Goal: Information Seeking & Learning: Find specific fact

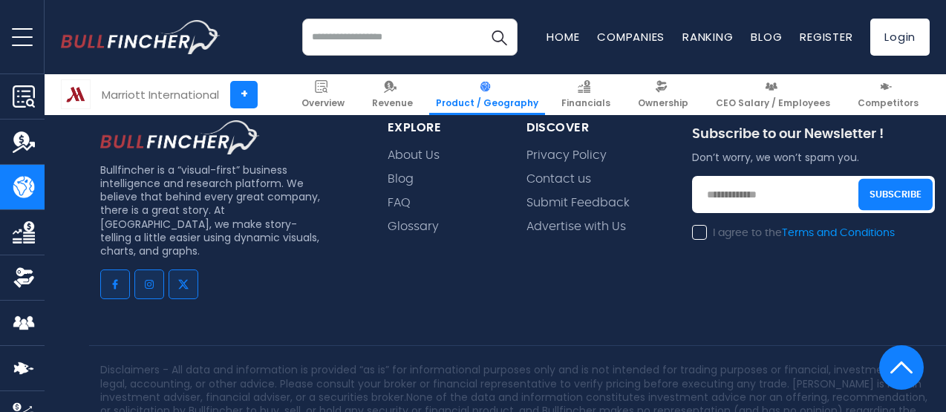
scroll to position [3899, 0]
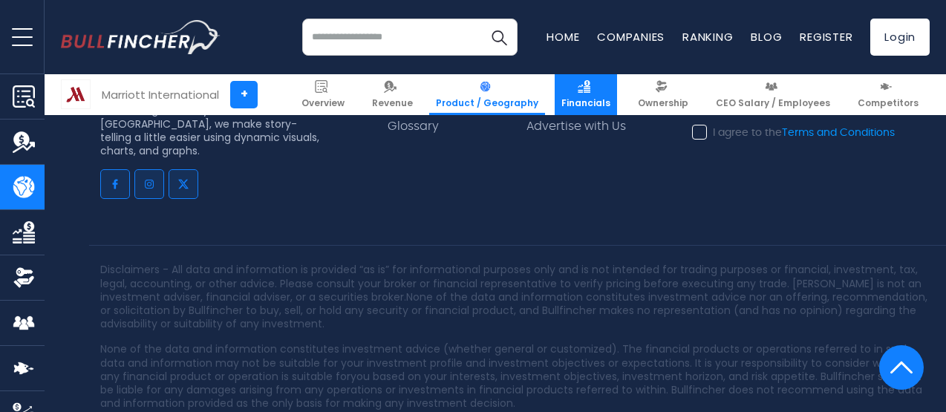
click at [604, 90] on link "Financials" at bounding box center [585, 94] width 62 height 41
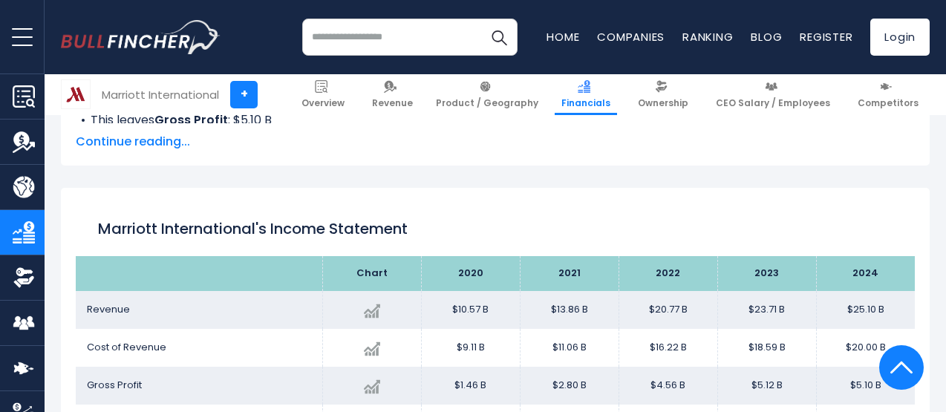
scroll to position [748, 0]
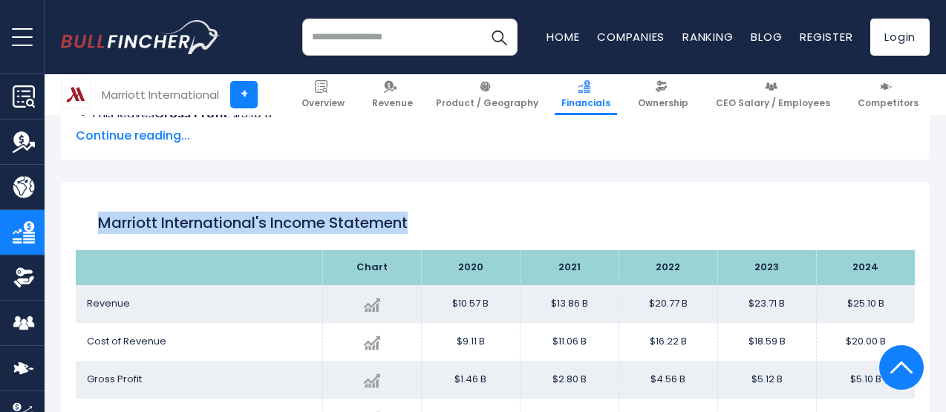
drag, startPoint x: 99, startPoint y: 222, endPoint x: 436, endPoint y: 225, distance: 336.2
click at [436, 225] on h1 "Marriott International's Income Statement" at bounding box center [495, 223] width 794 height 22
copy h1 "Marriott International's Income Statement"
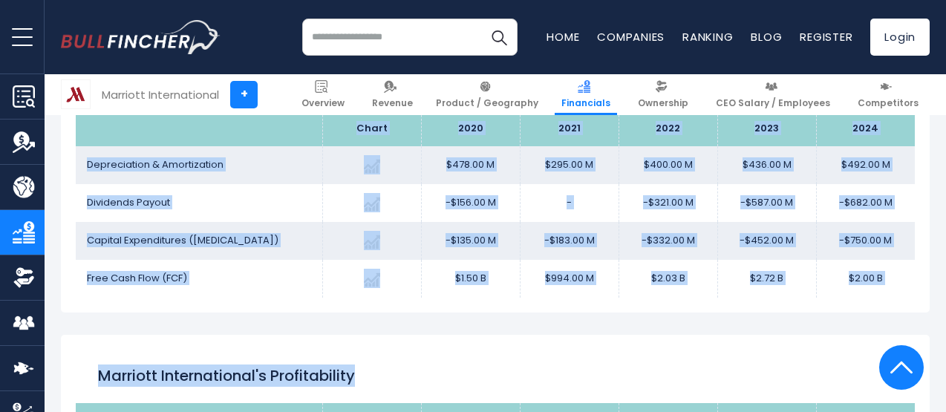
scroll to position [1884, 0]
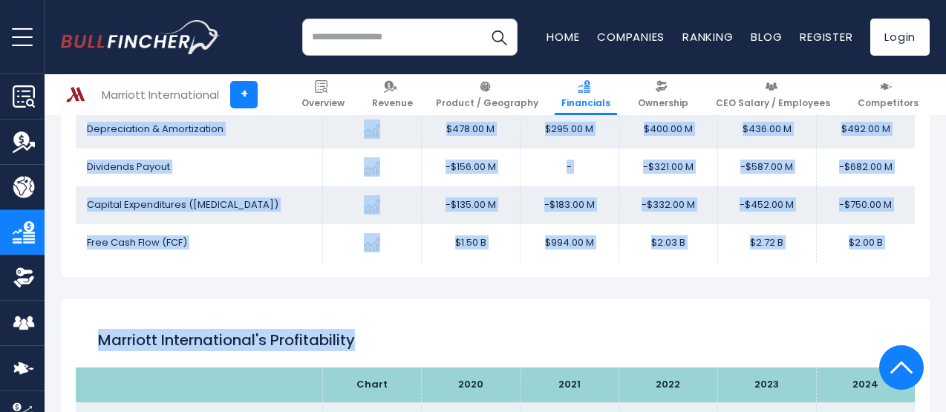
drag, startPoint x: 278, startPoint y: 251, endPoint x: 897, endPoint y: 248, distance: 619.0
click at [897, 248] on div "Marriott International's Income Statement Analysis: Revenue to Profit Breakdown…" at bounding box center [495, 144] width 868 height 3387
copy div "Chart 2020 2021 2022 2023 2024 Revenue Created with Highcharts 12.1.2 $25.10 B …"
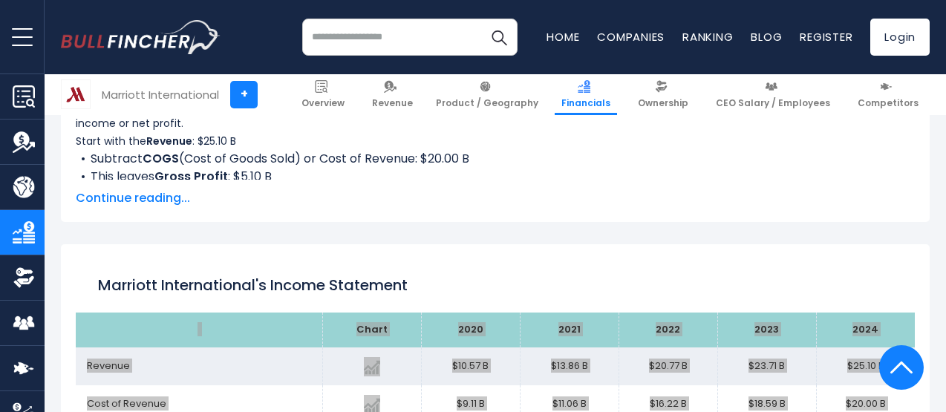
scroll to position [718, 0]
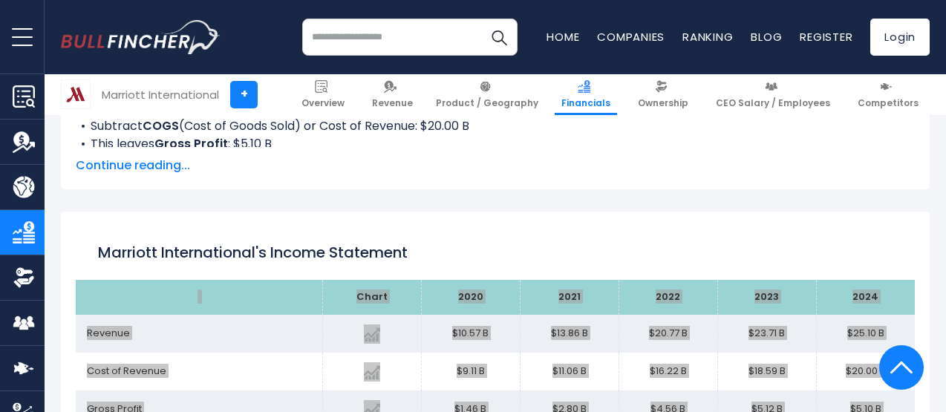
click at [534, 350] on td "$13.86 B" at bounding box center [569, 334] width 99 height 38
